Goal: Check status: Check status

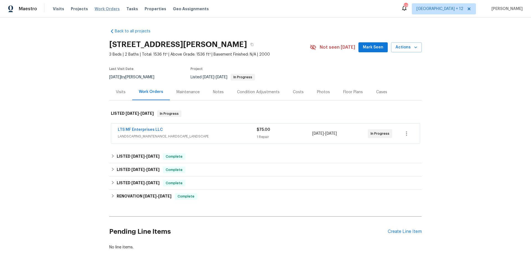
click at [103, 8] on span "Work Orders" at bounding box center [107, 9] width 25 height 6
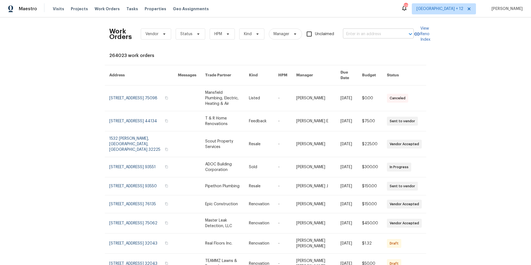
click at [355, 33] on input "text" at bounding box center [370, 34] width 55 height 9
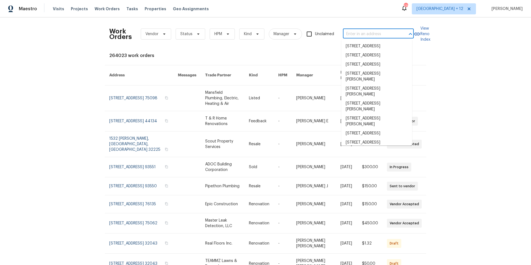
paste input "3048 Burbank Ln, The Villages, FL 32162"
type input "3048 Burbank Ln, The Villages, FL 32162"
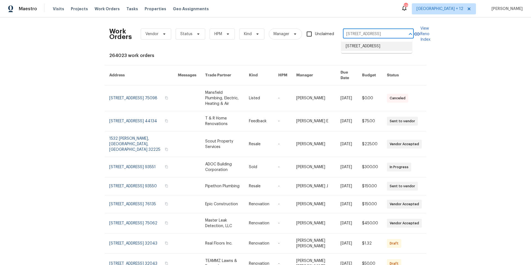
click at [356, 51] on li "3048 Burbank Ln, The Villages, FL 32162" at bounding box center [376, 46] width 71 height 9
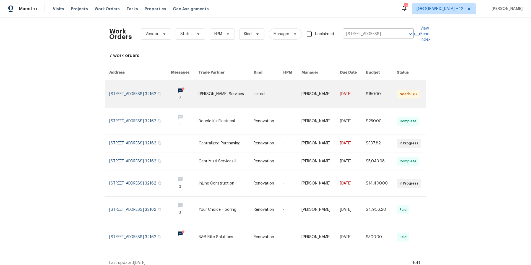
click at [136, 88] on link at bounding box center [140, 94] width 62 height 28
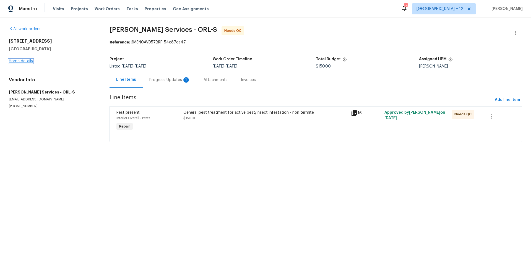
click at [25, 60] on link "Home details" at bounding box center [21, 61] width 24 height 4
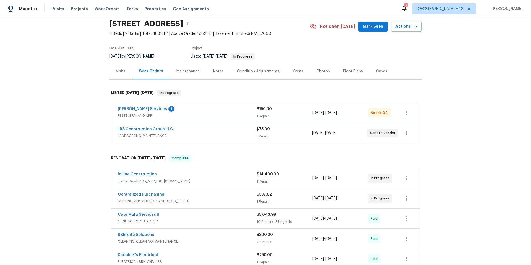
scroll to position [22, 0]
click at [200, 178] on span "HVAC, ROOF, BRN_AND_LRR, WELLS" at bounding box center [187, 180] width 139 height 6
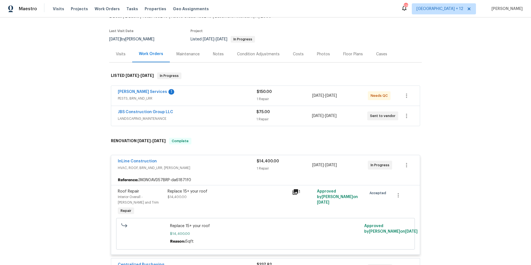
scroll to position [41, 0]
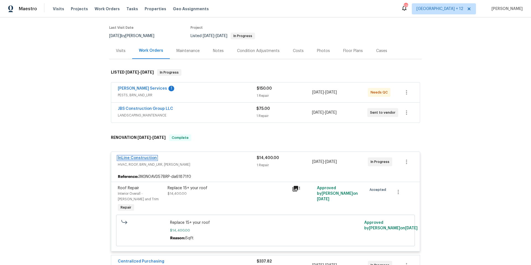
click at [152, 157] on link "InLine Construction" at bounding box center [137, 158] width 39 height 4
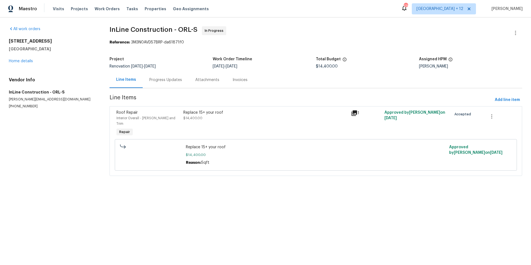
click at [158, 80] on div "Progress Updates" at bounding box center [165, 80] width 33 height 6
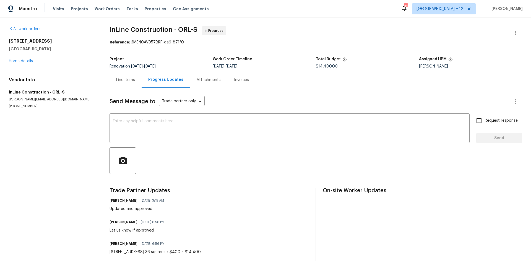
drag, startPoint x: 105, startPoint y: 9, endPoint x: 249, endPoint y: 13, distance: 143.3
click at [105, 9] on span "Work Orders" at bounding box center [107, 9] width 25 height 6
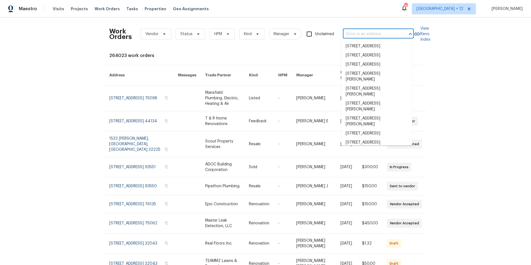
click at [393, 37] on input "text" at bounding box center [370, 34] width 55 height 9
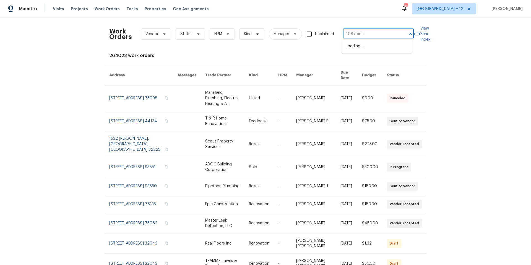
type input "1087 cong"
click at [390, 49] on li "[STREET_ADDRESS]" at bounding box center [376, 46] width 71 height 9
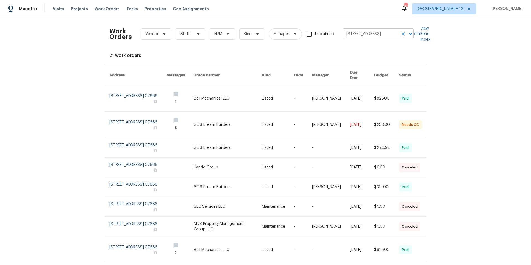
click at [403, 34] on icon "Clear" at bounding box center [403, 34] width 6 height 6
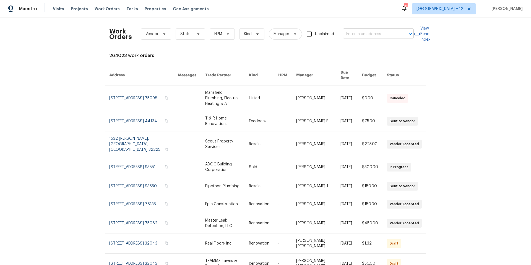
click at [353, 34] on input "text" at bounding box center [370, 34] width 55 height 9
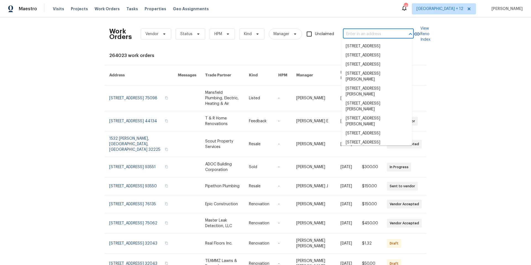
paste input "[STREET_ADDRESS][PERSON_NAME]"
type input "[STREET_ADDRESS][PERSON_NAME]"
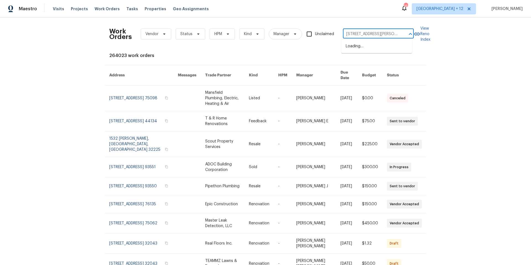
scroll to position [0, 7]
click at [369, 49] on li "[STREET_ADDRESS][PERSON_NAME]" at bounding box center [376, 49] width 71 height 15
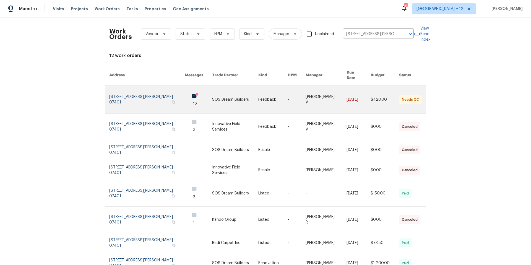
click at [125, 97] on link at bounding box center [146, 99] width 75 height 28
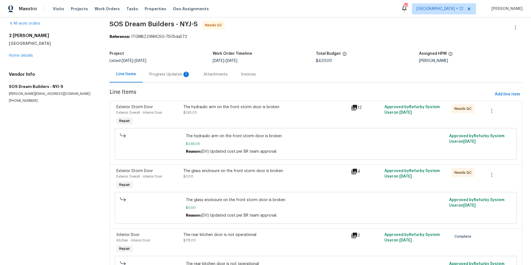
scroll to position [6, 0]
click at [178, 70] on div "Progress Updates 1" at bounding box center [170, 74] width 54 height 16
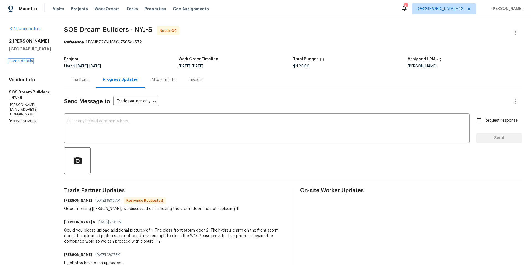
click at [22, 62] on link "Home details" at bounding box center [21, 61] width 24 height 4
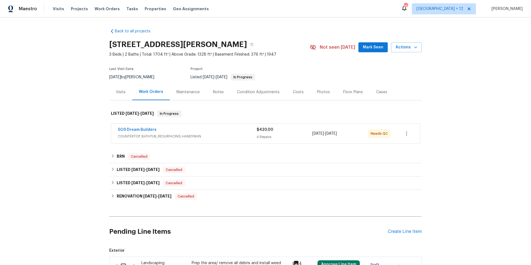
click at [201, 134] on span "COUNTERTOP, BATHTUB_RESURFACING, HANDYMAN" at bounding box center [187, 137] width 139 height 6
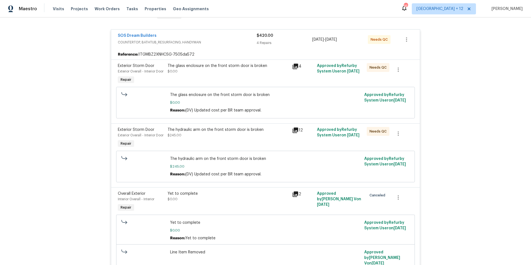
scroll to position [99, 0]
click at [136, 37] on span "SOS Dream Builders" at bounding box center [137, 35] width 39 height 6
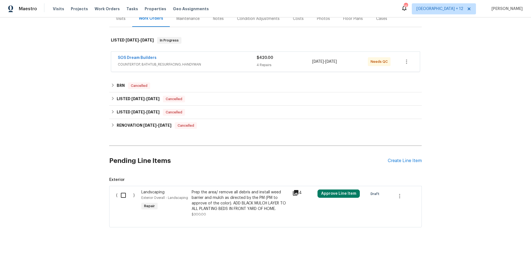
scroll to position [75, 0]
click at [144, 57] on link "SOS Dream Builders" at bounding box center [137, 59] width 39 height 4
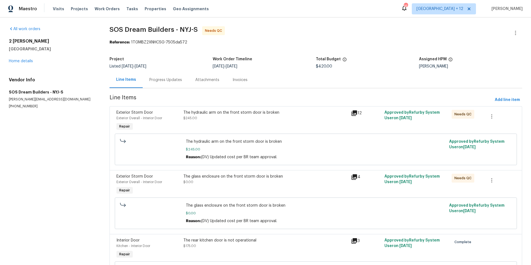
click at [156, 81] on div "Progress Updates" at bounding box center [165, 80] width 33 height 6
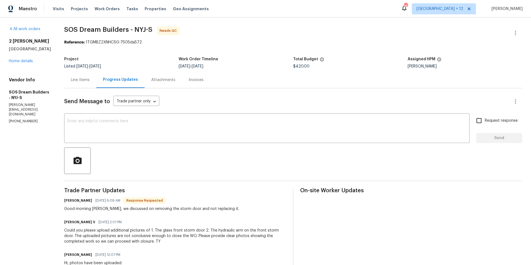
drag, startPoint x: 9, startPoint y: 40, endPoint x: 53, endPoint y: 49, distance: 45.3
click at [51, 49] on div "2 Wehner Pl Allendale, NJ 07401" at bounding box center [30, 44] width 42 height 13
copy div "2 Wehner Pl Allendale, NJ 07401"
click at [24, 61] on link "Home details" at bounding box center [21, 61] width 24 height 4
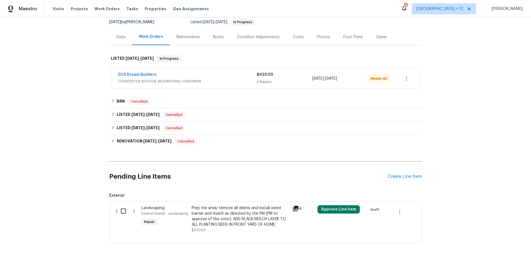
scroll to position [31, 0]
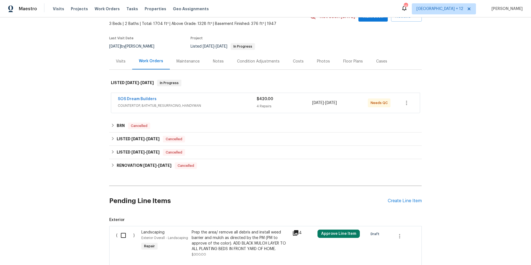
click at [104, 5] on div "Visits Projects Work Orders Tasks Properties Geo Assignments" at bounding box center [134, 8] width 163 height 11
click at [106, 8] on span "Work Orders" at bounding box center [107, 9] width 25 height 6
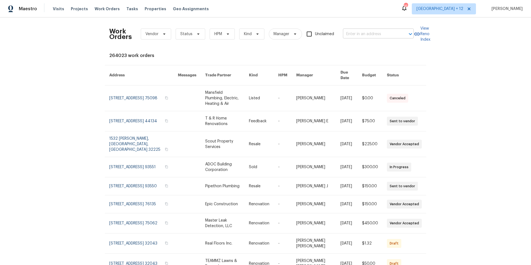
click at [356, 34] on input "text" at bounding box center [370, 34] width 55 height 9
type input "13 philipp"
type input "13 philli"
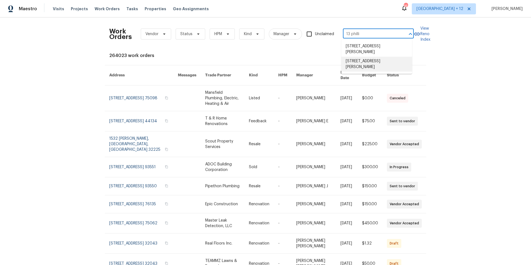
click at [365, 62] on li "13 Phillips Dr, West Boylston, MA 01583" at bounding box center [376, 64] width 71 height 15
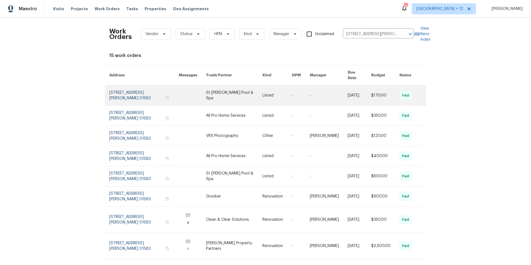
click at [112, 92] on link at bounding box center [143, 95] width 69 height 20
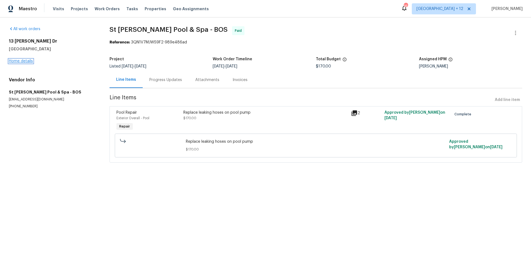
click at [25, 61] on link "Home details" at bounding box center [21, 61] width 24 height 4
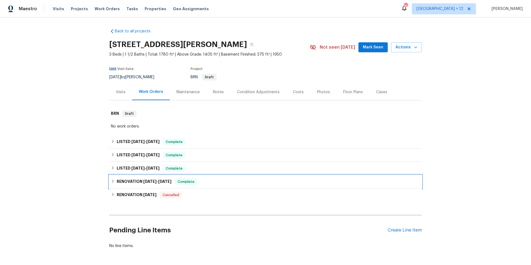
click at [111, 182] on icon at bounding box center [113, 181] width 4 height 4
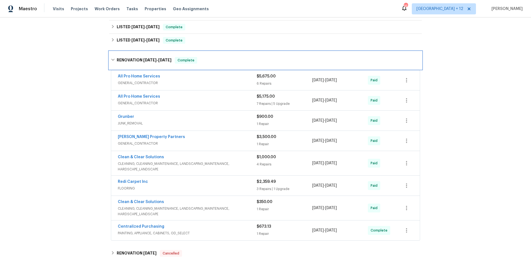
scroll to position [129, 0]
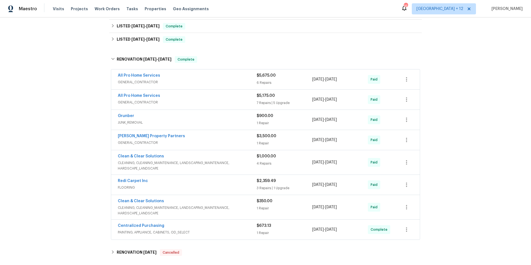
click at [183, 138] on div "Portillo Property Partners" at bounding box center [187, 136] width 139 height 7
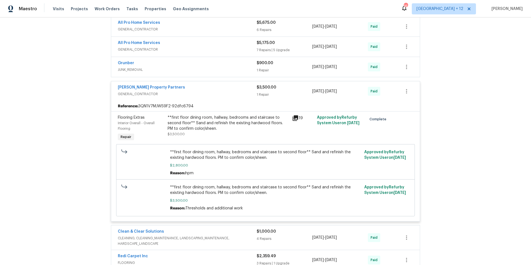
scroll to position [178, 0]
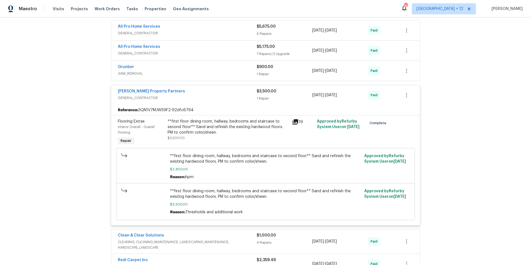
click at [190, 53] on span "GENERAL_CONTRACTOR" at bounding box center [187, 54] width 139 height 6
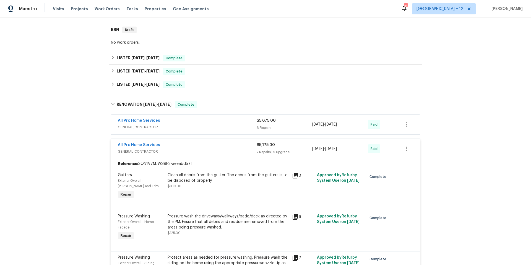
scroll to position [0, 0]
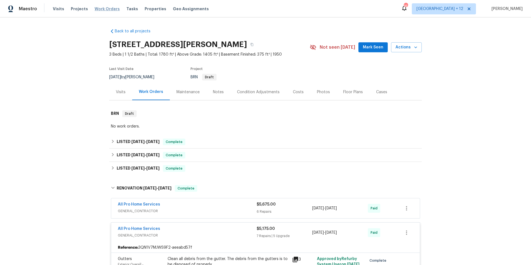
click at [102, 10] on span "Work Orders" at bounding box center [107, 9] width 25 height 6
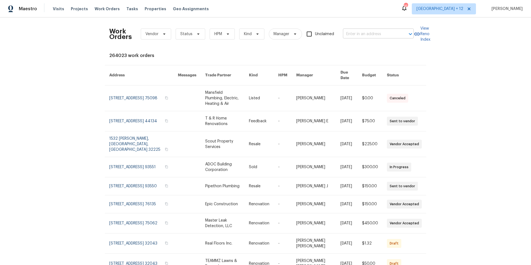
click at [376, 35] on input "text" at bounding box center [370, 34] width 55 height 9
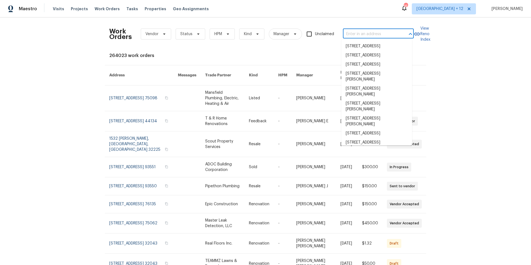
paste input "[STREET_ADDRESS]"
type input "[STREET_ADDRESS]"
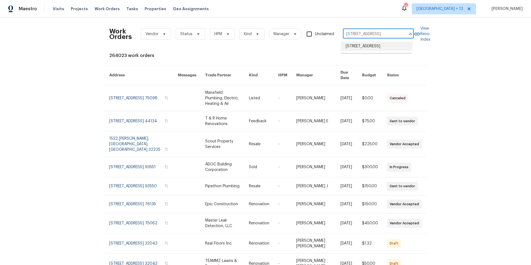
click at [375, 51] on li "[STREET_ADDRESS]" at bounding box center [376, 46] width 71 height 9
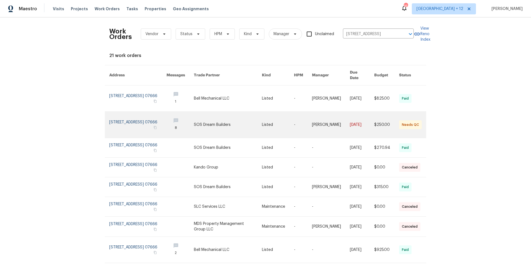
click at [126, 122] on link at bounding box center [137, 125] width 57 height 26
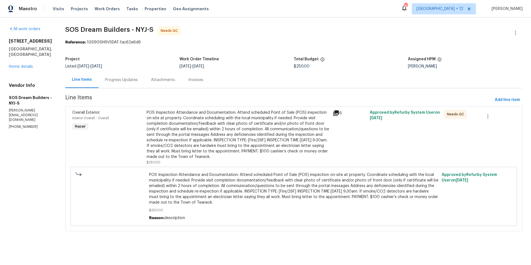
click at [243, 145] on div "POS Inspection Attendance and Documentation: Attend scheduled Point of Sale (PO…" at bounding box center [238, 135] width 183 height 50
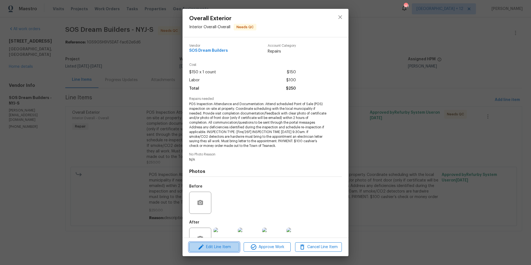
click at [202, 249] on icon "button" at bounding box center [201, 247] width 7 height 7
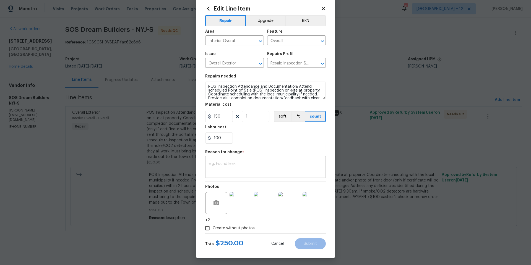
scroll to position [13, 0]
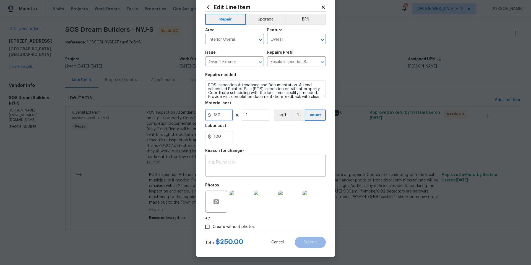
drag, startPoint x: 220, startPoint y: 114, endPoint x: 214, endPoint y: 114, distance: 5.5
click at [214, 114] on input "150" at bounding box center [219, 114] width 28 height 11
click at [221, 137] on input "100" at bounding box center [219, 136] width 28 height 11
drag, startPoint x: 220, startPoint y: 136, endPoint x: 209, endPoint y: 134, distance: 10.6
click at [209, 134] on input "100" at bounding box center [219, 136] width 28 height 11
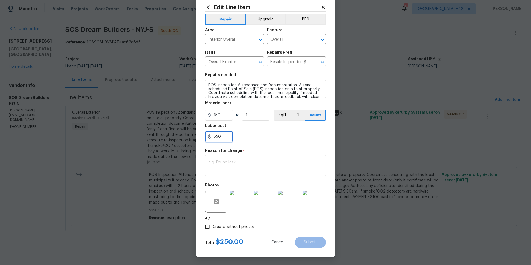
type input "550"
click at [222, 114] on input "150" at bounding box center [219, 114] width 28 height 11
drag, startPoint x: 221, startPoint y: 115, endPoint x: 207, endPoint y: 112, distance: 13.6
click at [208, 113] on div "150" at bounding box center [219, 114] width 28 height 11
type input "0"
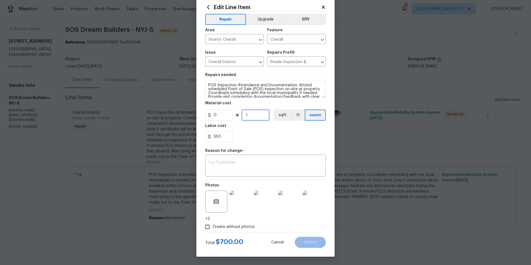
click at [253, 115] on input "1" at bounding box center [256, 114] width 28 height 11
click at [259, 163] on textarea at bounding box center [265, 166] width 114 height 12
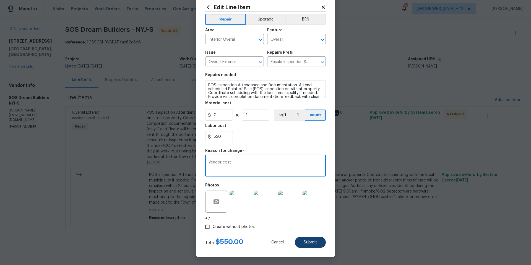
type textarea "Vendor cost"
click at [309, 244] on span "Submit" at bounding box center [310, 242] width 13 height 4
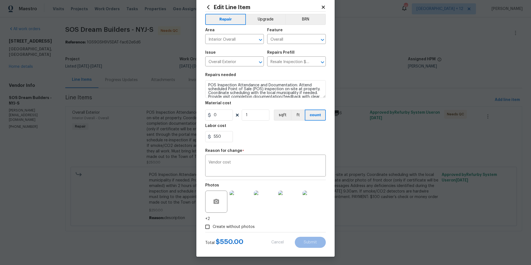
type input "150"
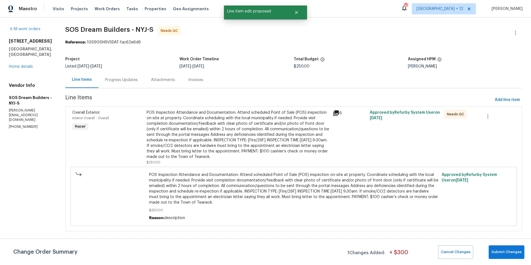
scroll to position [0, 0]
drag, startPoint x: 498, startPoint y: 251, endPoint x: 399, endPoint y: 174, distance: 125.9
click at [498, 251] on span "Submit Changes" at bounding box center [506, 252] width 30 height 6
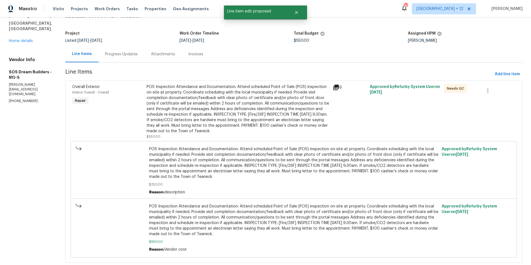
scroll to position [44, 0]
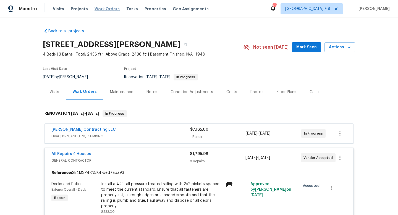
click at [109, 9] on span "Work Orders" at bounding box center [107, 9] width 25 height 6
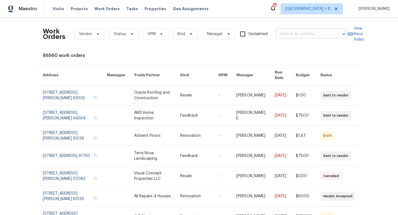
click at [300, 32] on input "text" at bounding box center [303, 34] width 55 height 9
type input "1087 congress"
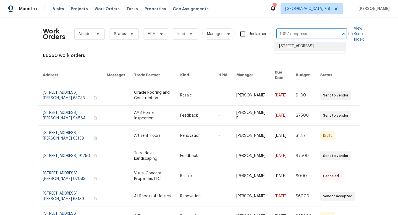
click at [319, 51] on li "[STREET_ADDRESS]" at bounding box center [310, 46] width 71 height 9
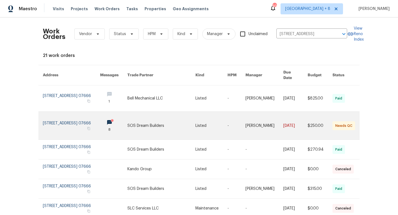
click at [51, 122] on link at bounding box center [71, 126] width 57 height 28
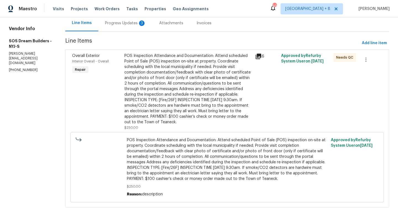
scroll to position [29, 0]
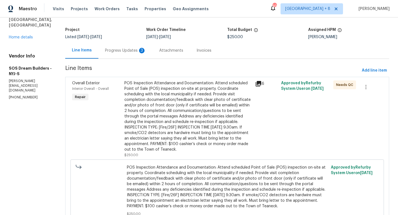
click at [126, 50] on div "Progress Updates 3" at bounding box center [125, 51] width 41 height 6
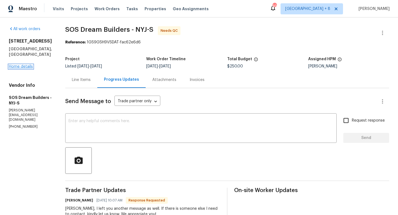
click at [19, 65] on link "Home details" at bounding box center [21, 67] width 24 height 4
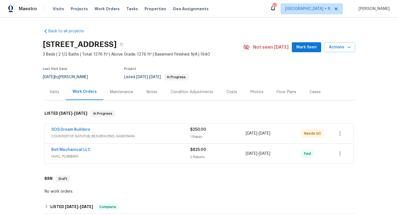
click at [179, 132] on div "SOS Dream Builders" at bounding box center [120, 130] width 139 height 7
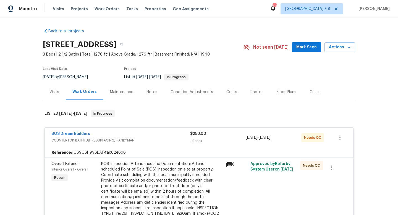
click at [102, 9] on span "Work Orders" at bounding box center [107, 9] width 25 height 6
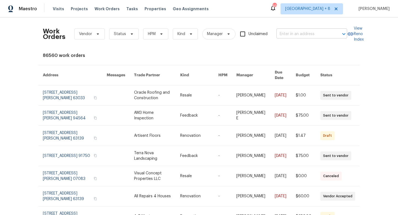
click at [302, 35] on input "text" at bounding box center [303, 34] width 55 height 9
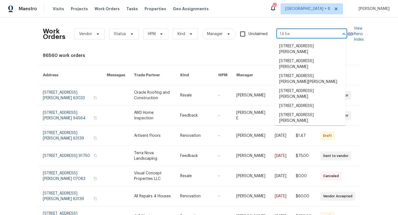
type input "14 bea"
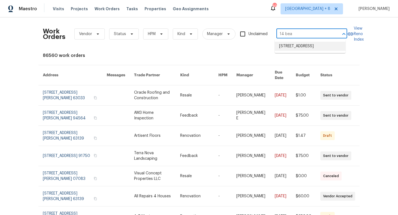
click at [301, 48] on li "[STREET_ADDRESS]" at bounding box center [310, 46] width 71 height 9
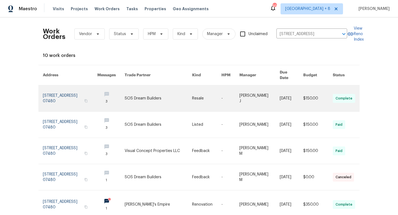
click at [50, 97] on link at bounding box center [70, 98] width 54 height 26
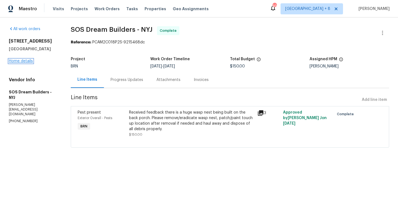
click at [17, 61] on link "Home details" at bounding box center [21, 61] width 24 height 4
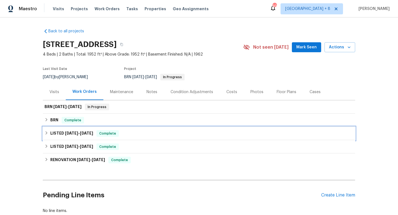
click at [62, 131] on h6 "LISTED [DATE] - [DATE]" at bounding box center [71, 133] width 43 height 7
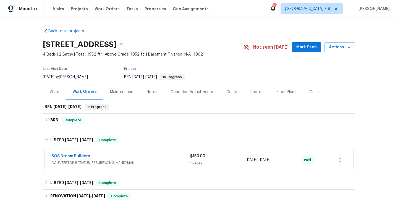
click at [122, 156] on div "SOS Dream Builders" at bounding box center [120, 156] width 139 height 7
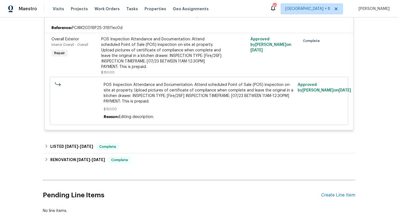
scroll to position [153, 0]
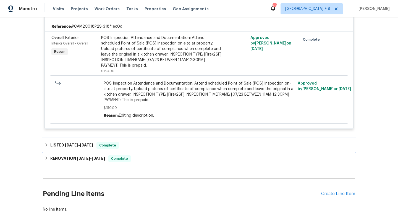
click at [45, 145] on icon at bounding box center [47, 145] width 4 height 4
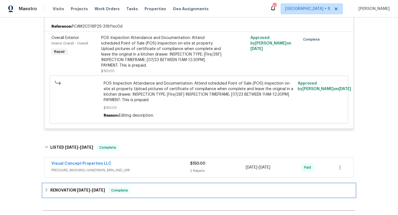
click at [43, 190] on div "RENOVATION [DATE] - [DATE] Complete" at bounding box center [199, 190] width 312 height 13
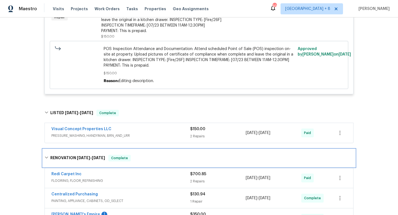
scroll to position [187, 0]
click at [45, 157] on icon at bounding box center [47, 158] width 4 height 4
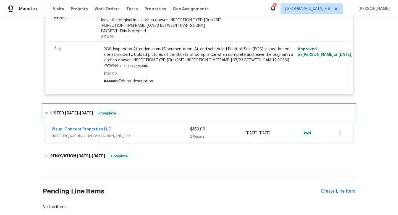
click at [47, 111] on div "LISTED [DATE] - [DATE] Complete" at bounding box center [199, 113] width 309 height 7
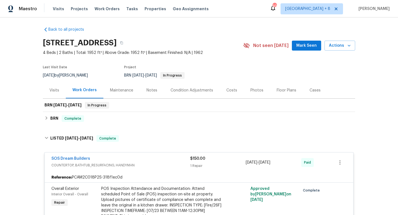
scroll to position [84, 0]
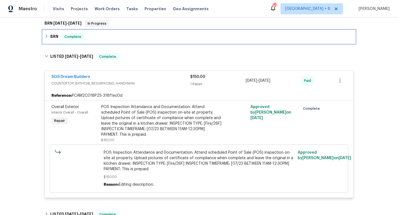
drag, startPoint x: 42, startPoint y: 39, endPoint x: 43, endPoint y: 36, distance: 2.8
click at [45, 39] on div "BRN Complete" at bounding box center [199, 36] width 309 height 7
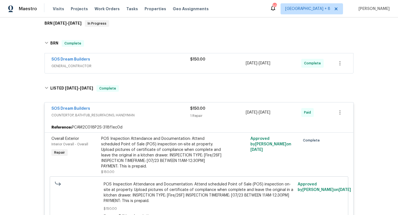
click at [158, 64] on span "GENERAL_CONTRACTOR" at bounding box center [120, 66] width 139 height 6
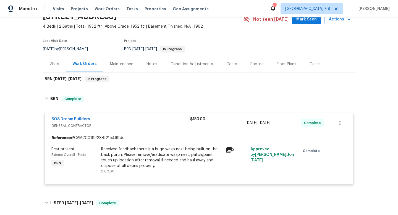
scroll to position [0, 0]
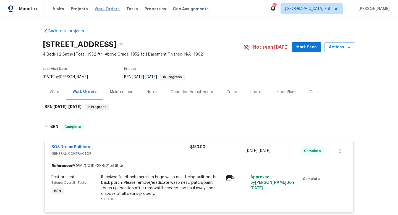
click at [107, 9] on span "Work Orders" at bounding box center [107, 9] width 25 height 6
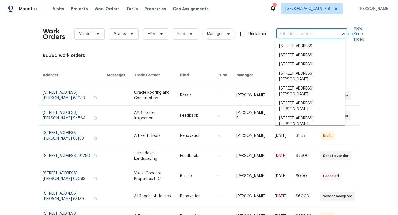
click at [291, 34] on input "text" at bounding box center [303, 34] width 55 height 9
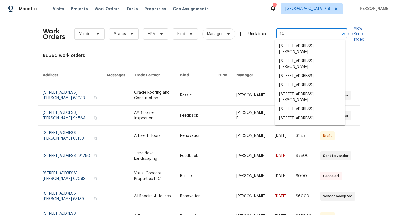
type input "1"
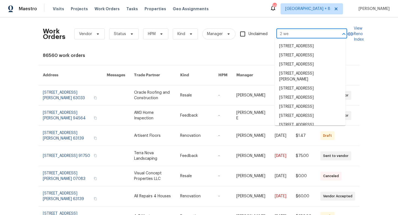
type input "2 weh"
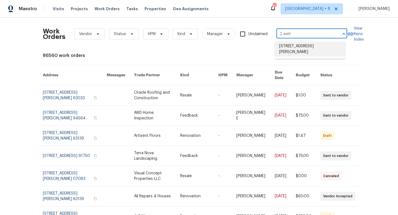
click at [302, 51] on ul "[STREET_ADDRESS][PERSON_NAME]" at bounding box center [310, 49] width 71 height 19
click at [303, 47] on li "[STREET_ADDRESS][PERSON_NAME]" at bounding box center [310, 49] width 71 height 15
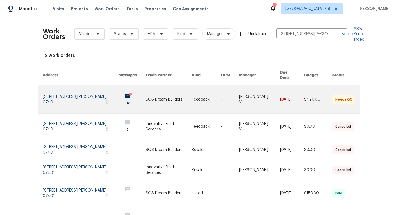
click at [68, 92] on link at bounding box center [80, 99] width 75 height 28
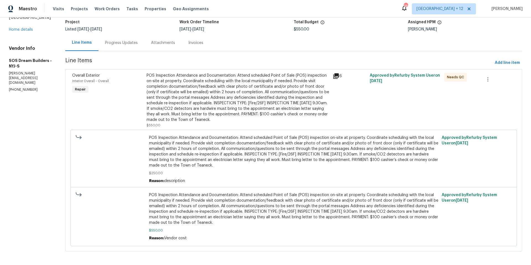
scroll to position [44, 0]
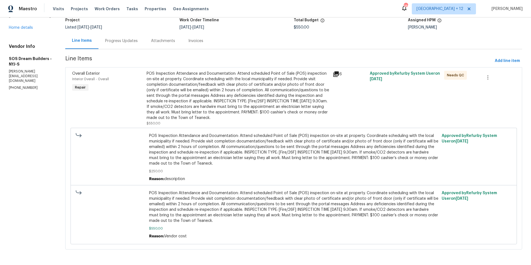
click at [300, 90] on div "POS Inspection Attendance and Documentation: Attend scheduled Point of Sale (PO…" at bounding box center [238, 96] width 183 height 50
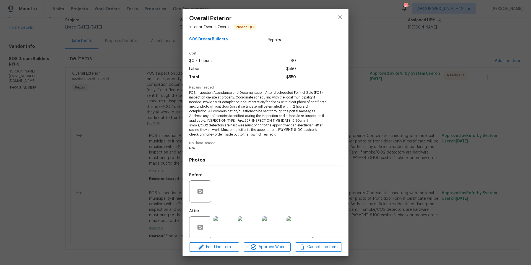
scroll to position [18, 0]
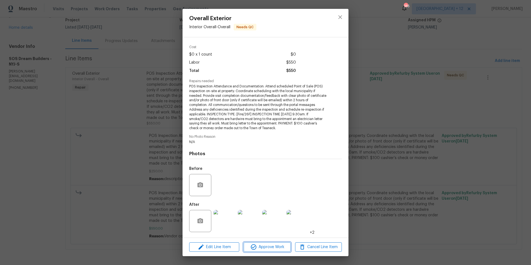
click at [261, 246] on span "Approve Work" at bounding box center [266, 247] width 43 height 7
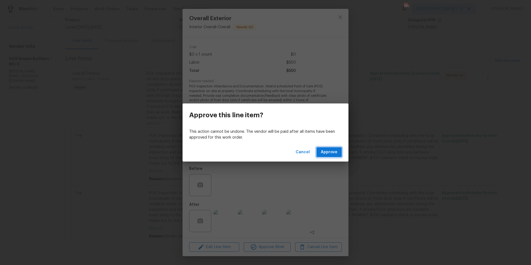
click at [327, 150] on span "Approve" at bounding box center [329, 152] width 17 height 7
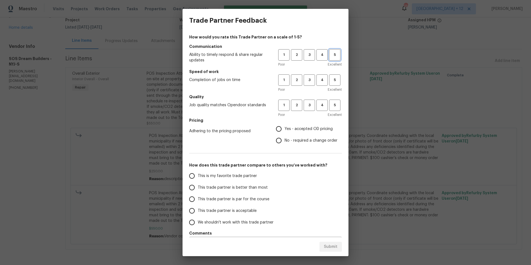
click at [330, 59] on button "5" at bounding box center [334, 54] width 11 height 11
drag, startPoint x: 333, startPoint y: 79, endPoint x: 337, endPoint y: 105, distance: 25.9
click at [333, 80] on span "5" at bounding box center [335, 80] width 10 height 6
click at [337, 107] on div "1 2 3 4 5" at bounding box center [310, 105] width 64 height 11
click at [305, 55] on span "3" at bounding box center [309, 55] width 10 height 6
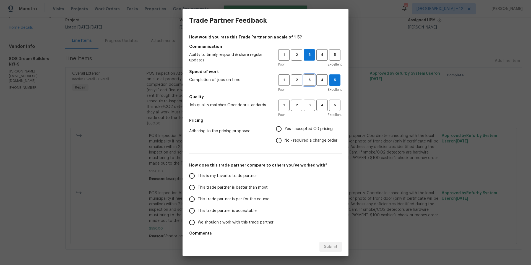
click at [305, 84] on button "3" at bounding box center [309, 79] width 11 height 11
click at [304, 108] on span "3" at bounding box center [309, 105] width 10 height 6
click at [274, 140] on input "No - required a change order" at bounding box center [279, 141] width 12 height 12
radio input "true"
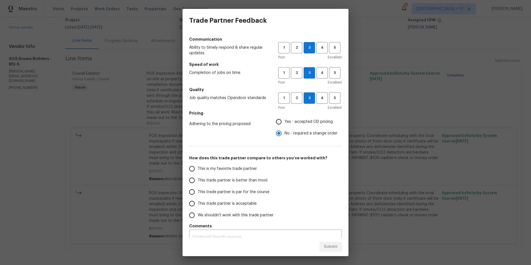
scroll to position [16, 0]
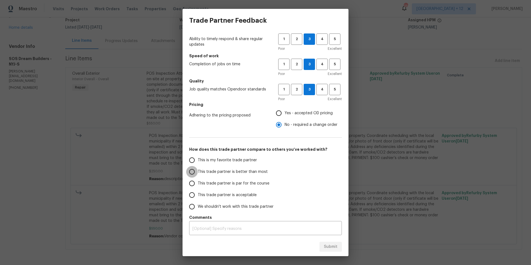
click at [194, 172] on input "This trade partner is better than most" at bounding box center [192, 172] width 12 height 12
click at [231, 226] on div "x ​" at bounding box center [265, 228] width 153 height 13
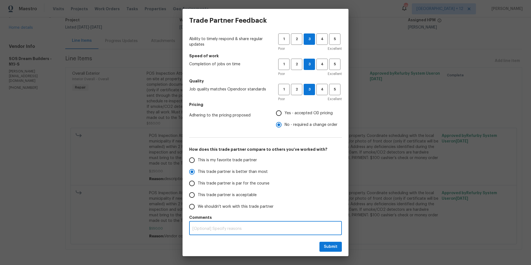
radio input "true"
type textarea "N"
radio input "false"
type textarea "NA"
click at [323, 247] on button "Submit" at bounding box center [330, 247] width 22 height 10
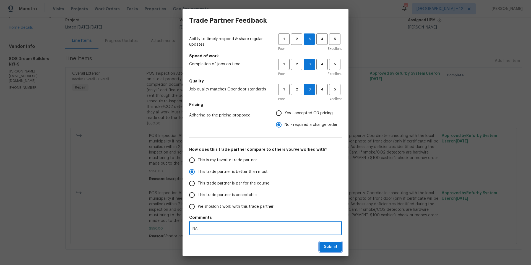
radio input "false"
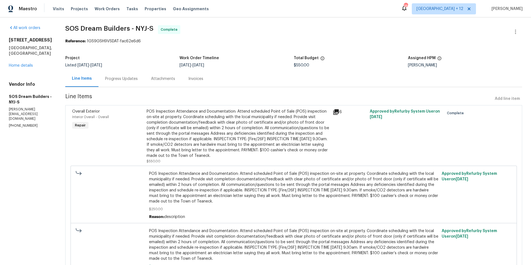
scroll to position [0, 0]
click at [23, 65] on link "Home details" at bounding box center [21, 67] width 24 height 4
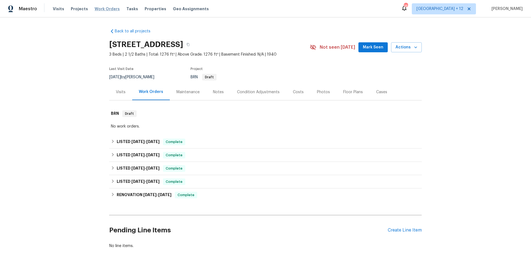
click at [103, 11] on span "Work Orders" at bounding box center [107, 9] width 25 height 6
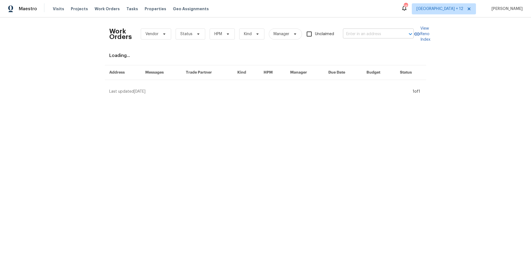
click at [368, 35] on input "text" at bounding box center [370, 34] width 55 height 9
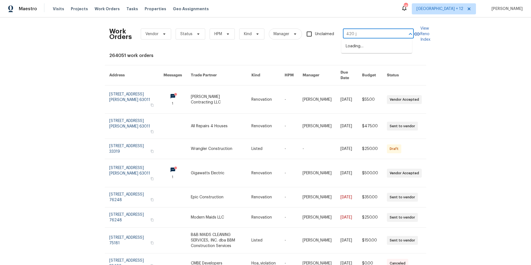
type input "420 ju"
click at [370, 48] on li "420 June Dr, Arnold, MO 63010" at bounding box center [376, 49] width 71 height 15
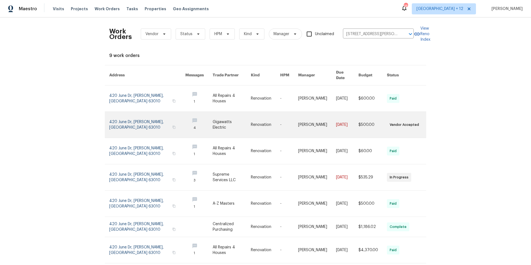
click at [150, 117] on link at bounding box center [147, 125] width 76 height 26
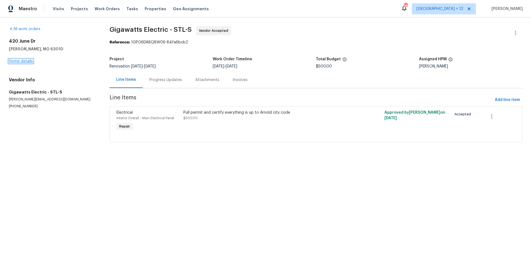
click at [22, 61] on link "Home details" at bounding box center [21, 61] width 24 height 4
